Goal: Information Seeking & Learning: Learn about a topic

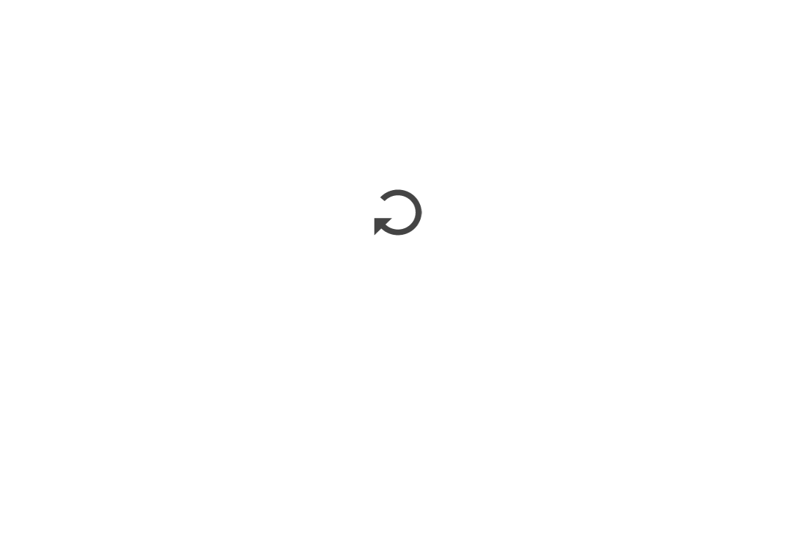
scroll to position [657, 0]
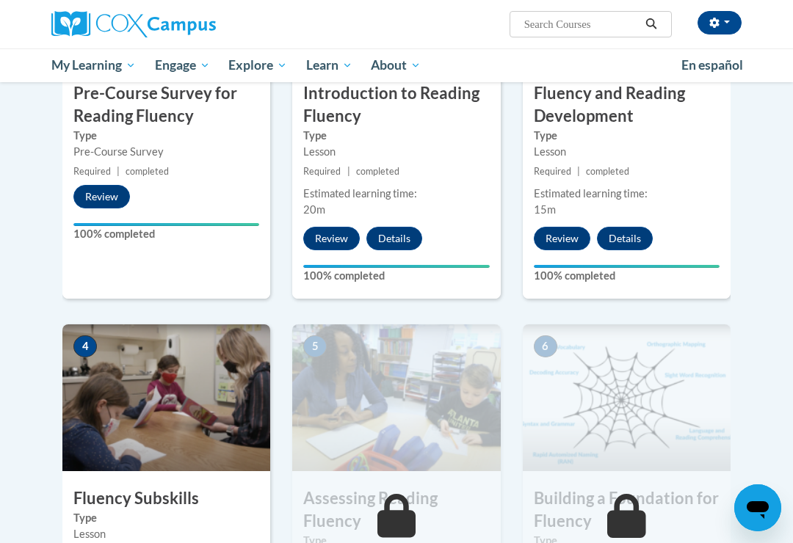
scroll to position [472, 0]
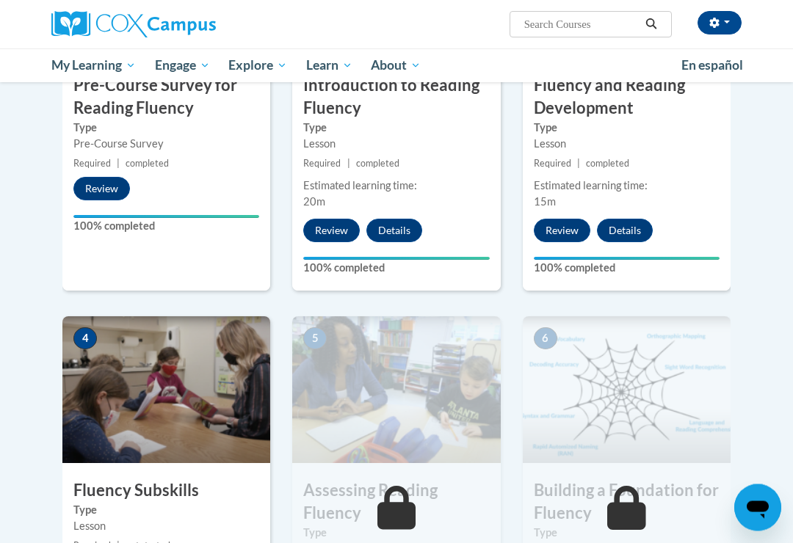
click at [160, 437] on img at bounding box center [166, 390] width 208 height 147
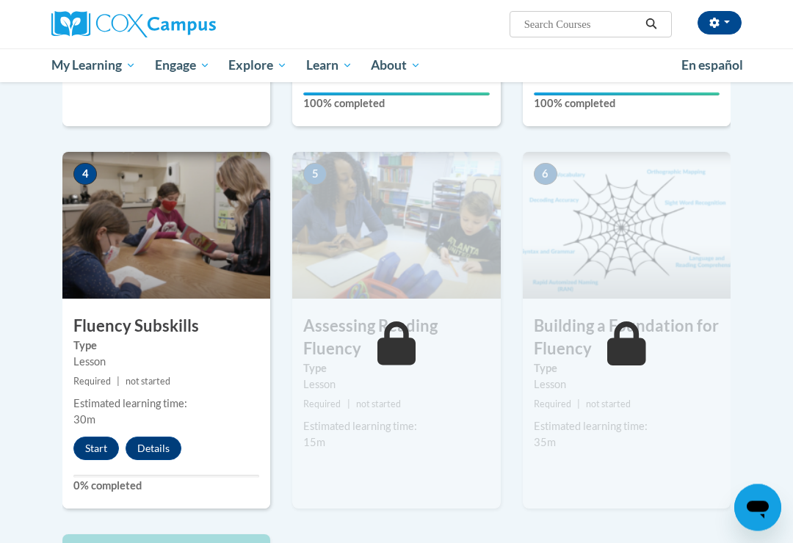
scroll to position [654, 0]
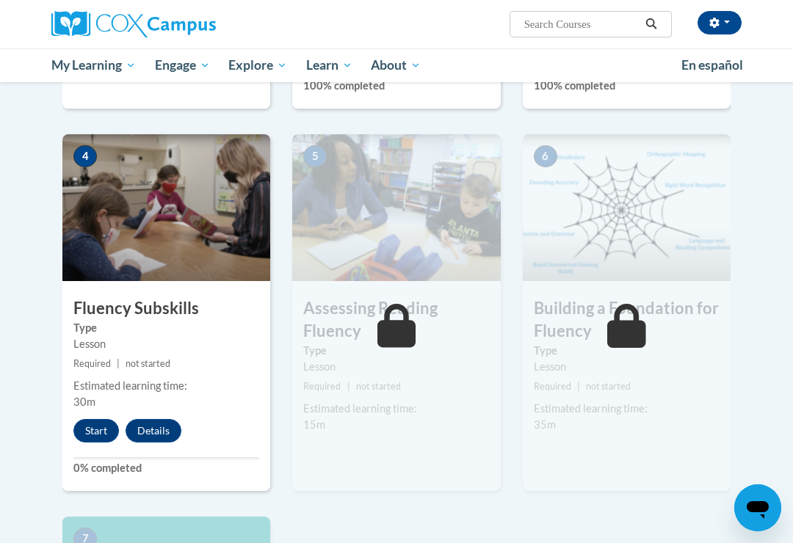
click at [100, 427] on button "Start" at bounding box center [96, 431] width 46 height 24
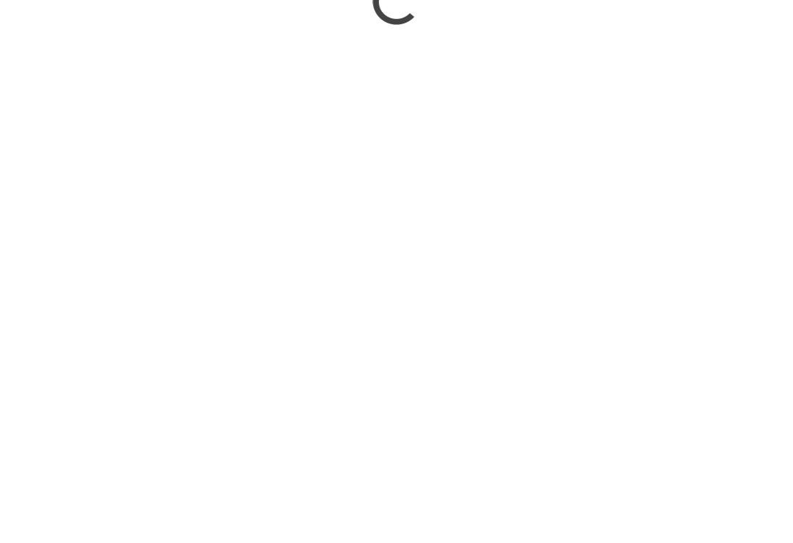
scroll to position [1314, 0]
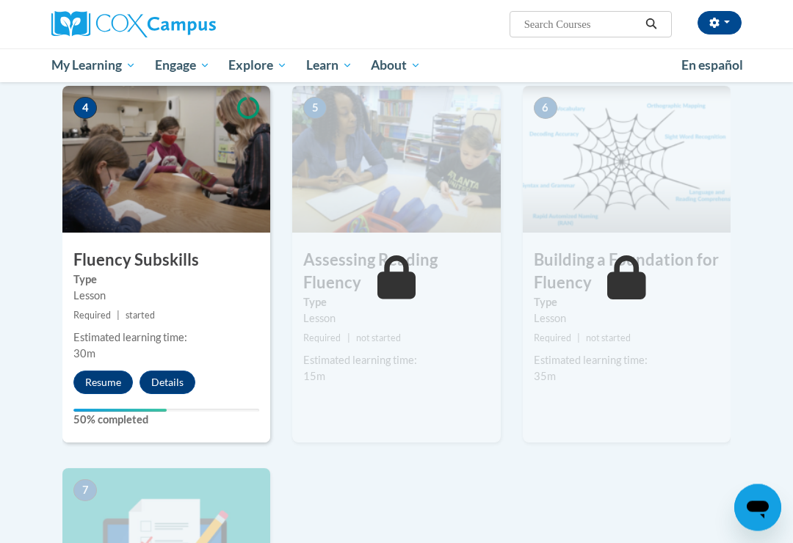
scroll to position [707, 0]
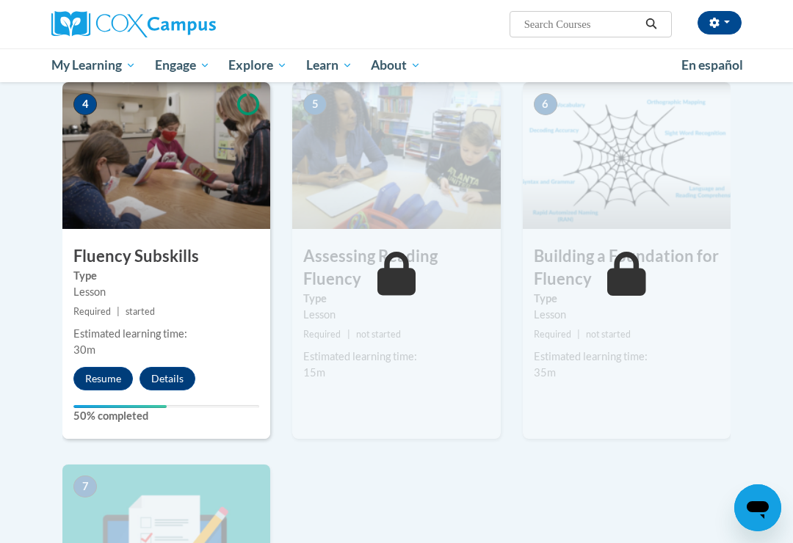
click at [108, 384] on button "Resume" at bounding box center [102, 379] width 59 height 24
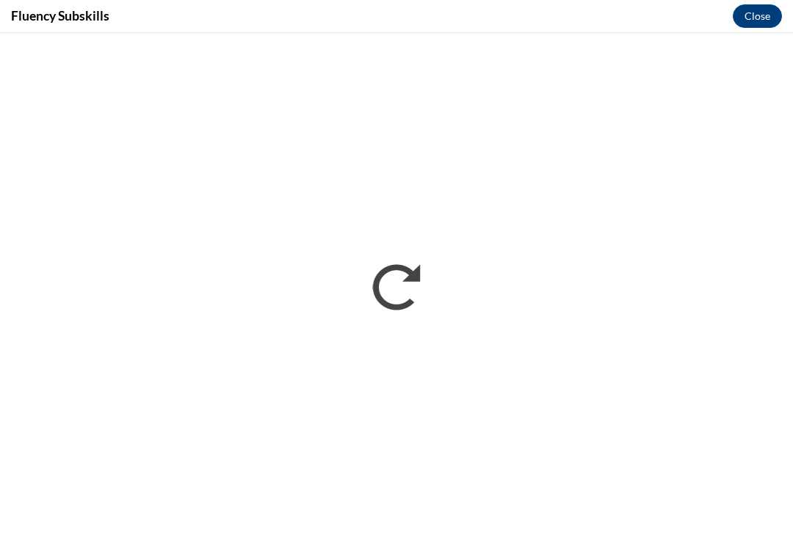
scroll to position [0, 0]
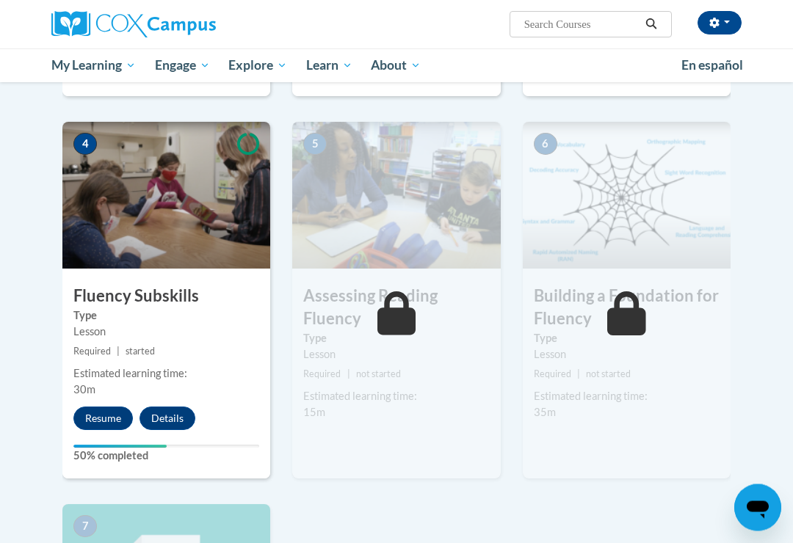
scroll to position [667, 0]
click at [93, 416] on button "Resume" at bounding box center [102, 419] width 59 height 24
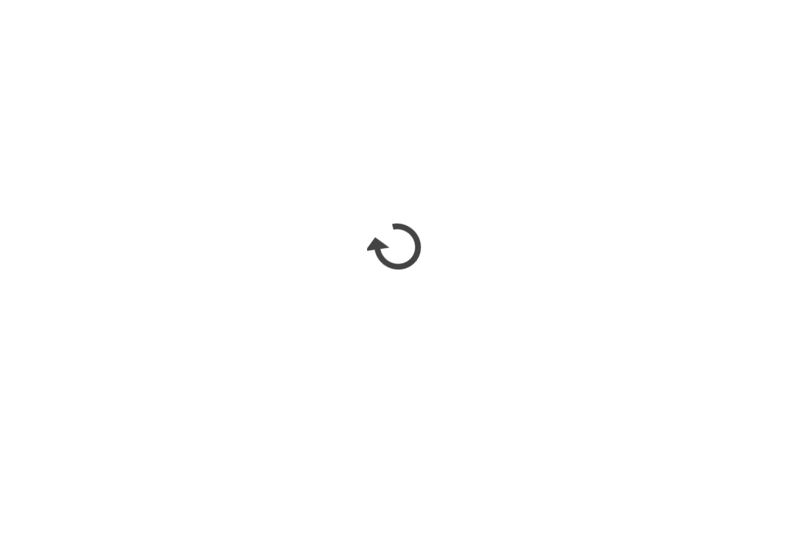
scroll to position [1314, 0]
